Goal: Information Seeking & Learning: Learn about a topic

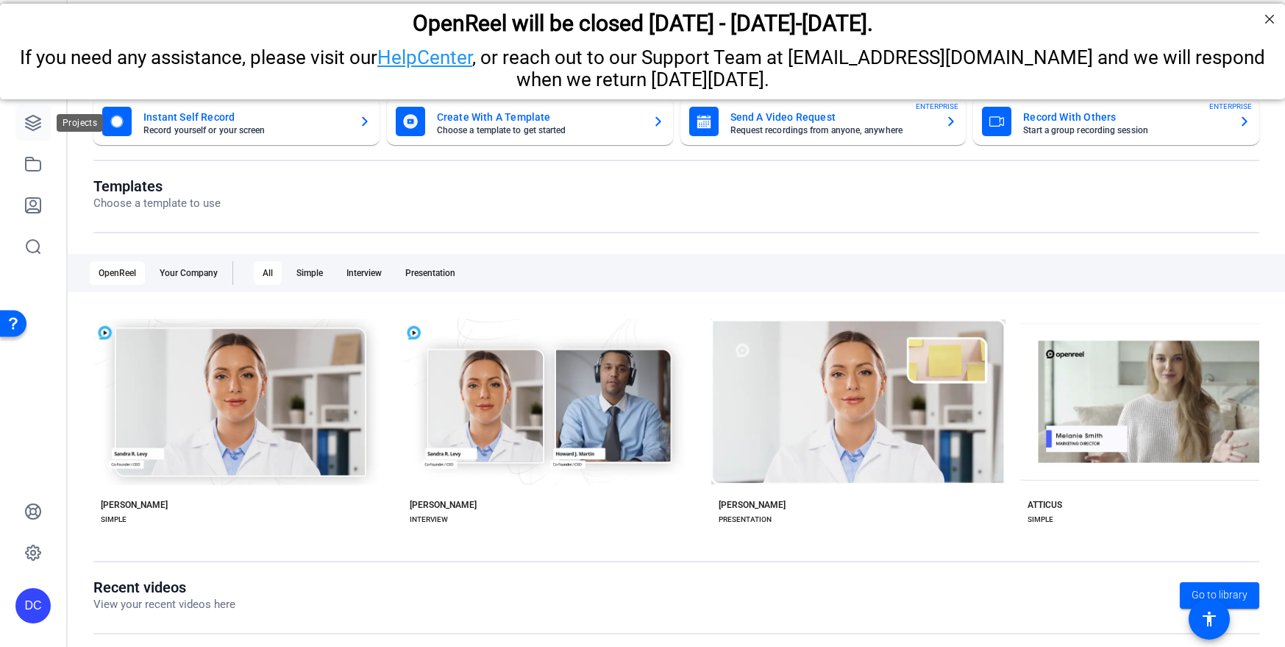
click at [32, 110] on link at bounding box center [32, 122] width 35 height 35
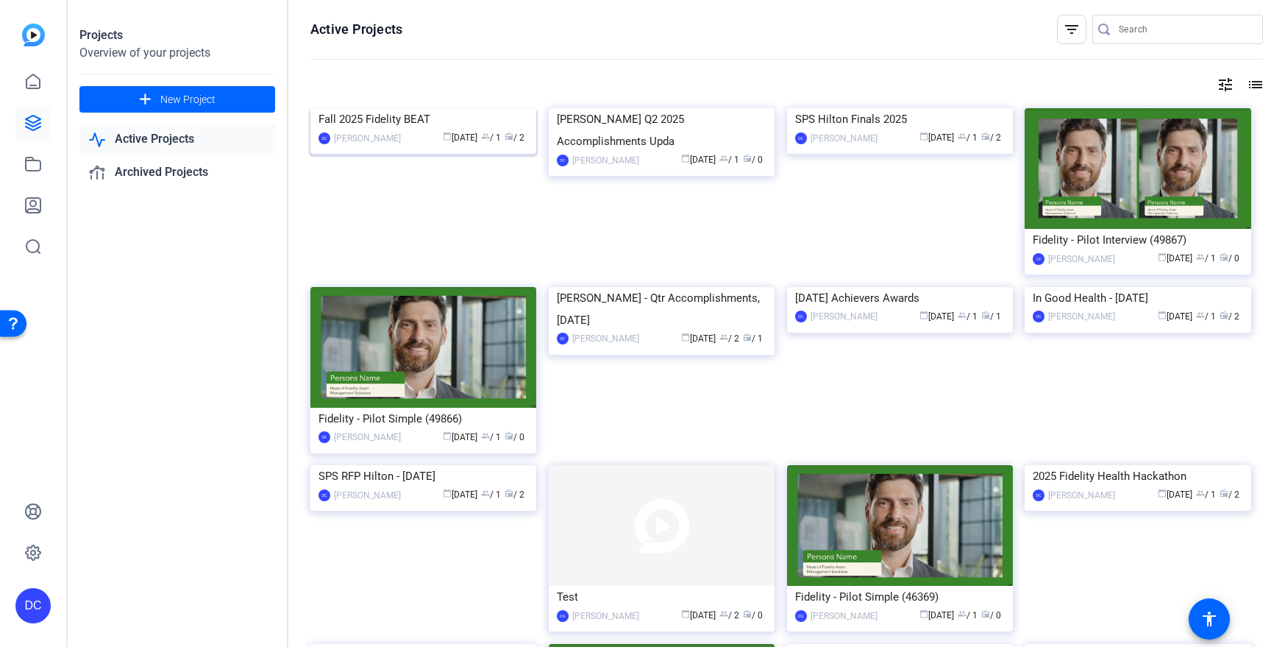
click at [417, 108] on img at bounding box center [423, 108] width 226 height 0
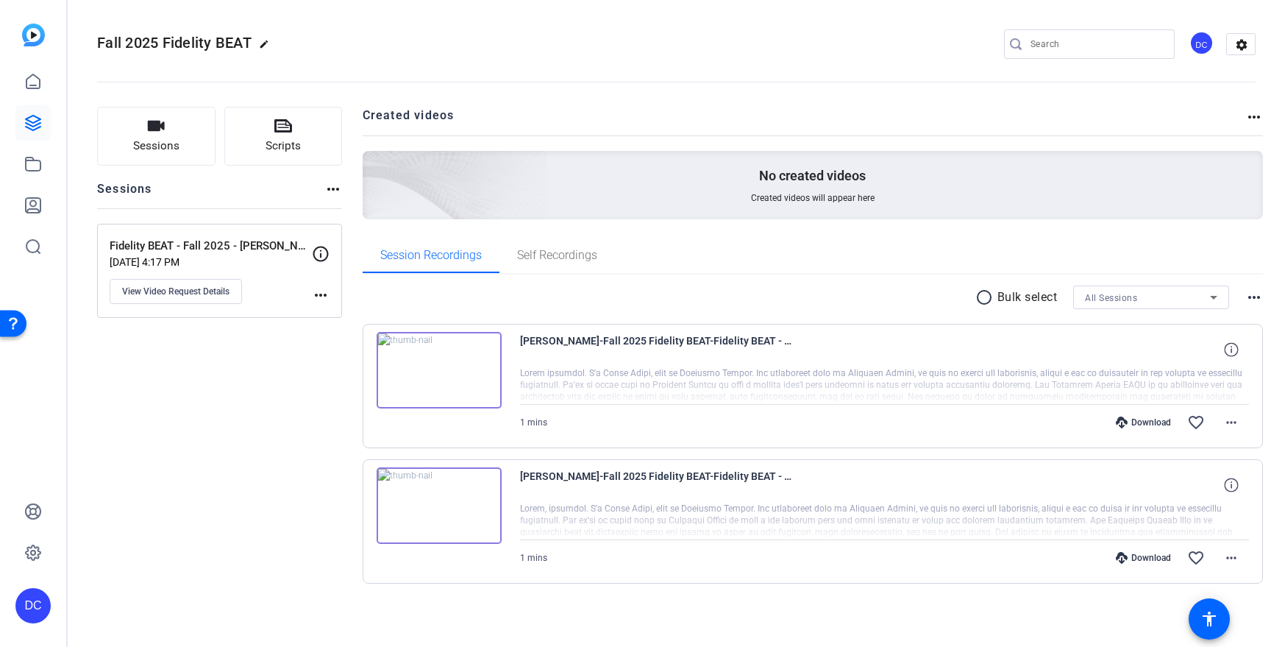
click at [427, 366] on img at bounding box center [439, 370] width 125 height 76
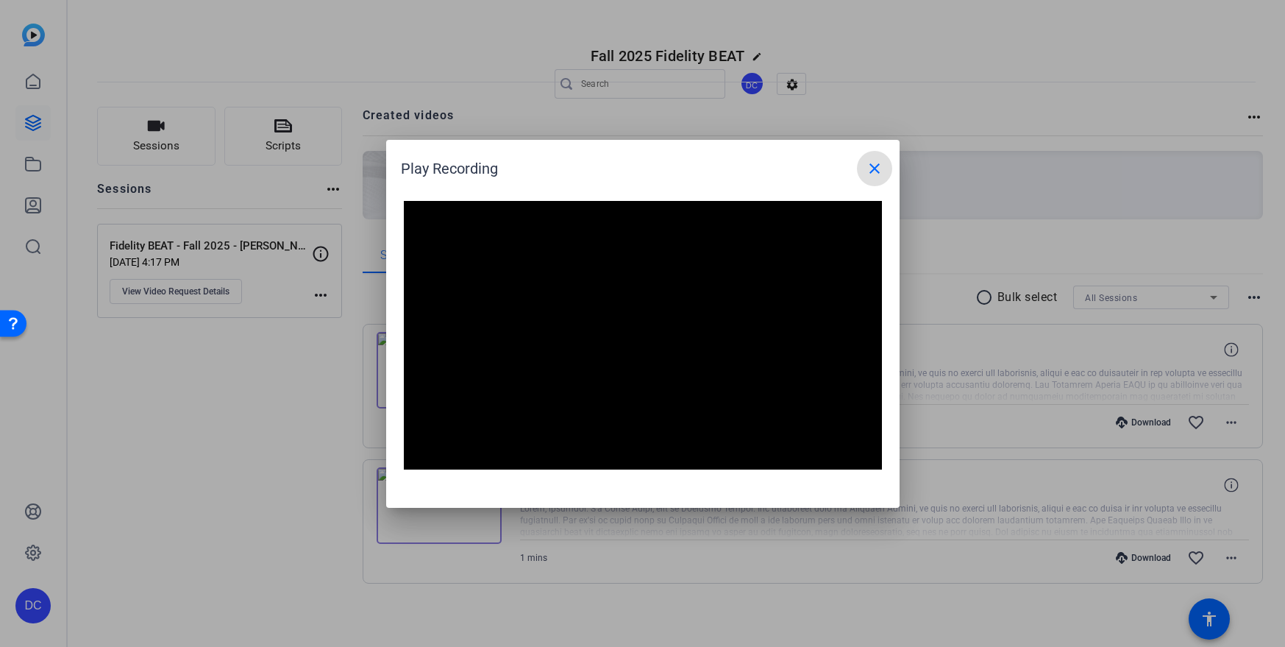
click at [870, 168] on mat-icon "close" at bounding box center [875, 169] width 18 height 18
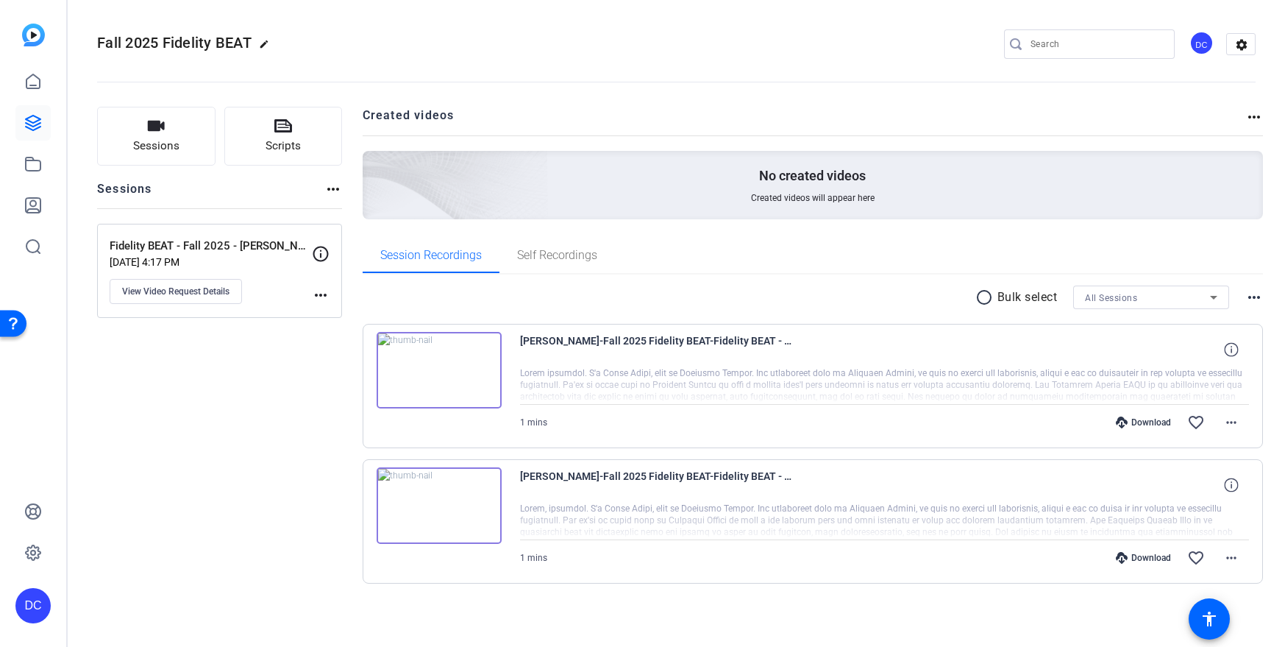
click at [428, 503] on img at bounding box center [439, 505] width 125 height 76
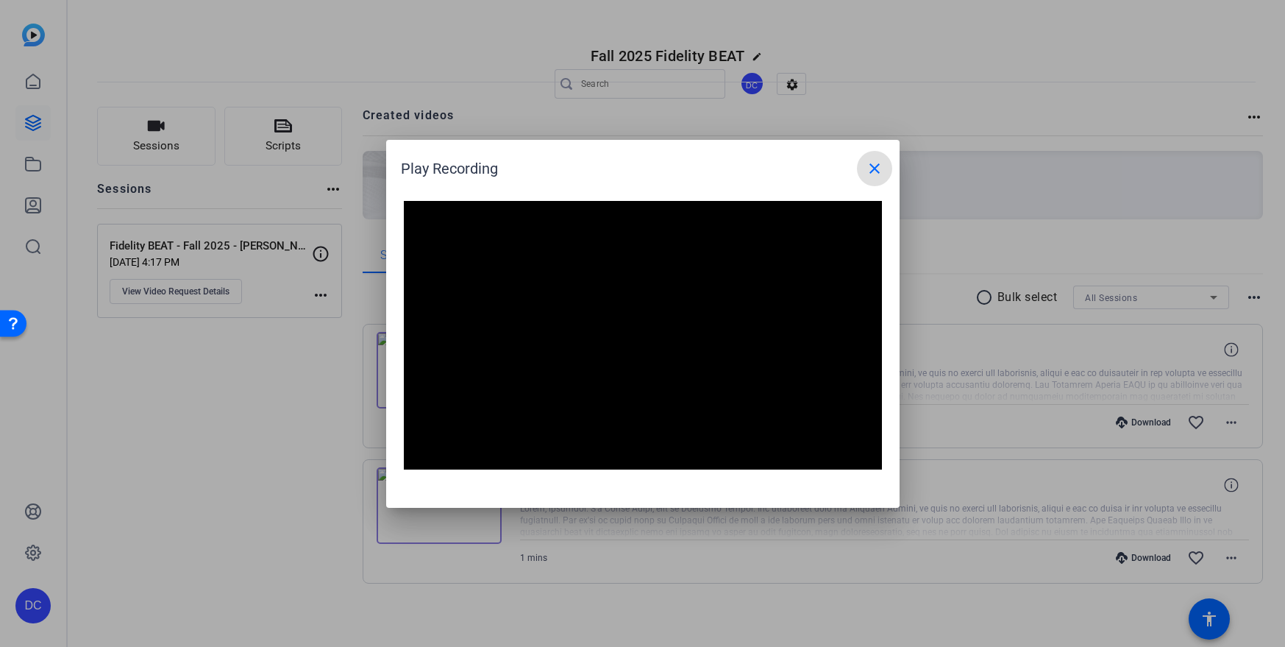
click at [879, 161] on mat-icon "close" at bounding box center [875, 169] width 18 height 18
